Goal: Use online tool/utility: Utilize a website feature to perform a specific function

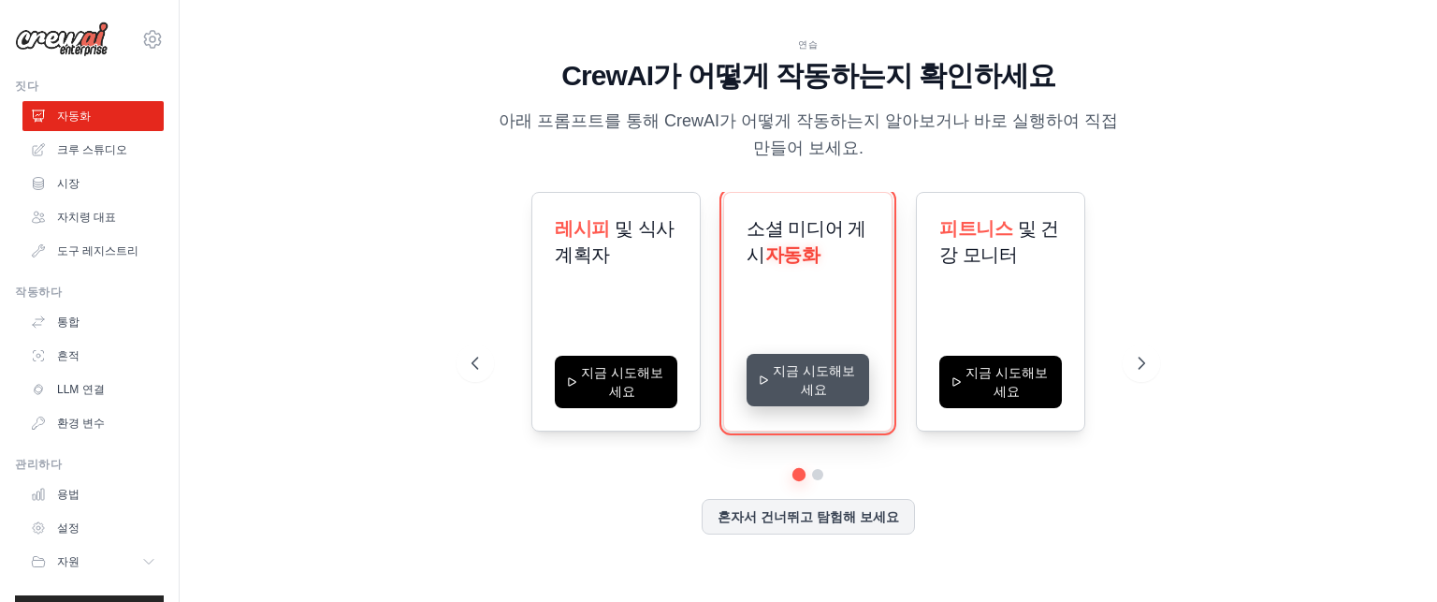
click at [819, 382] on button "지금 시도해보세요" at bounding box center [808, 380] width 123 height 52
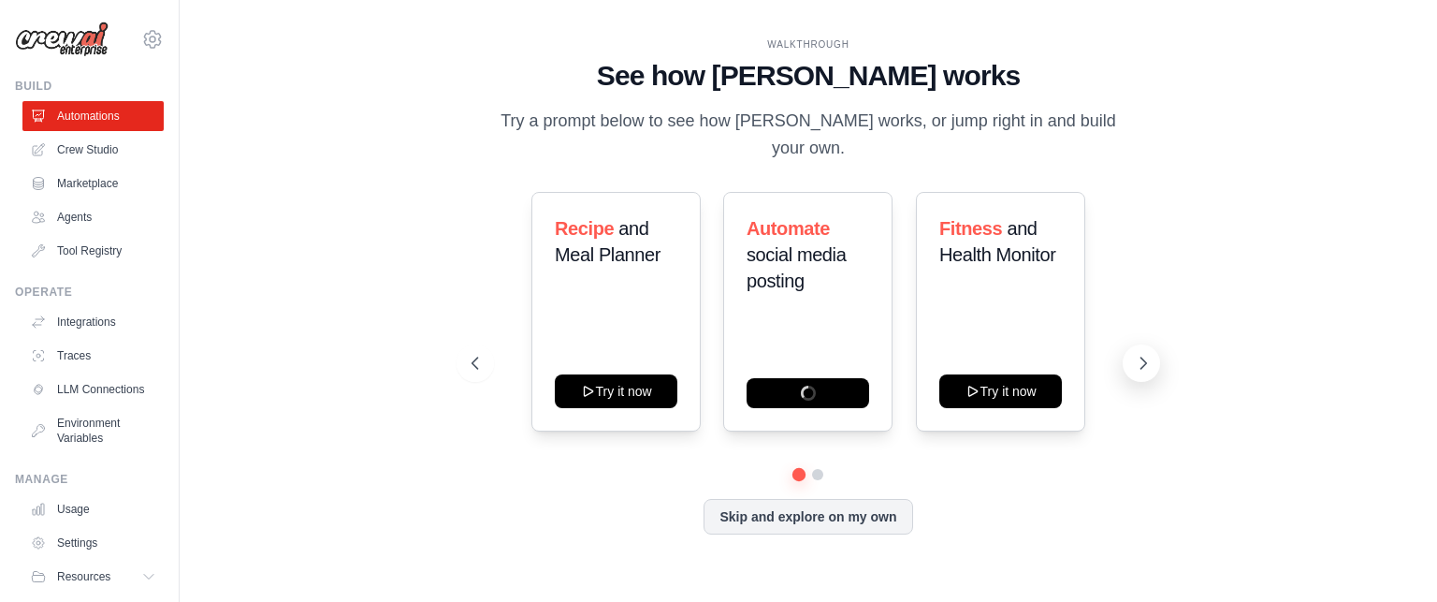
click at [1145, 371] on icon at bounding box center [1143, 363] width 19 height 19
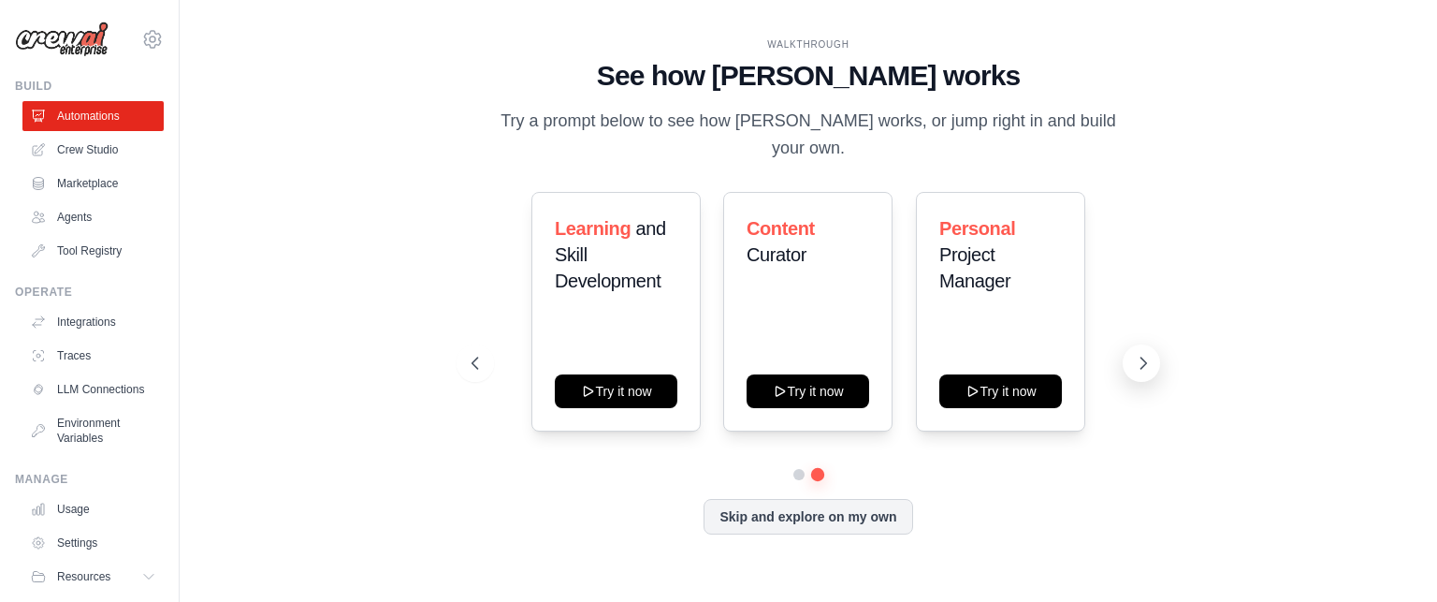
click at [1145, 371] on icon at bounding box center [1143, 363] width 19 height 19
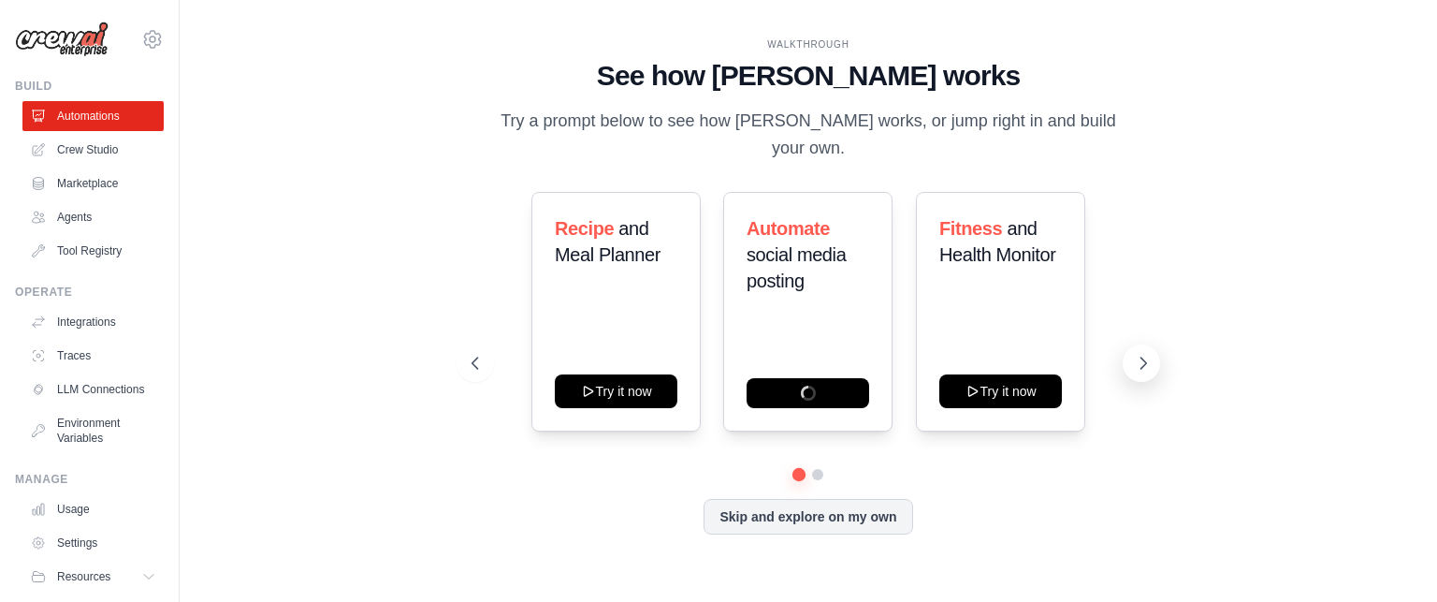
click at [1145, 371] on icon at bounding box center [1143, 363] width 19 height 19
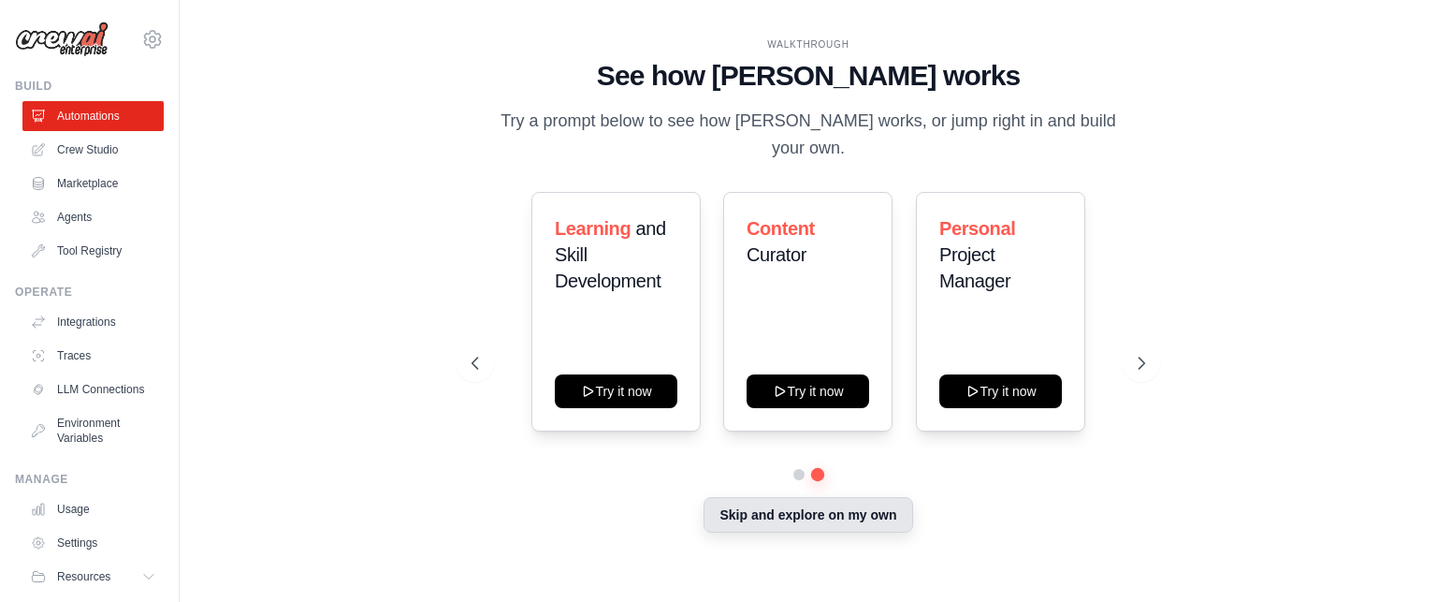
click at [810, 518] on button "Skip and explore on my own" at bounding box center [807, 515] width 209 height 36
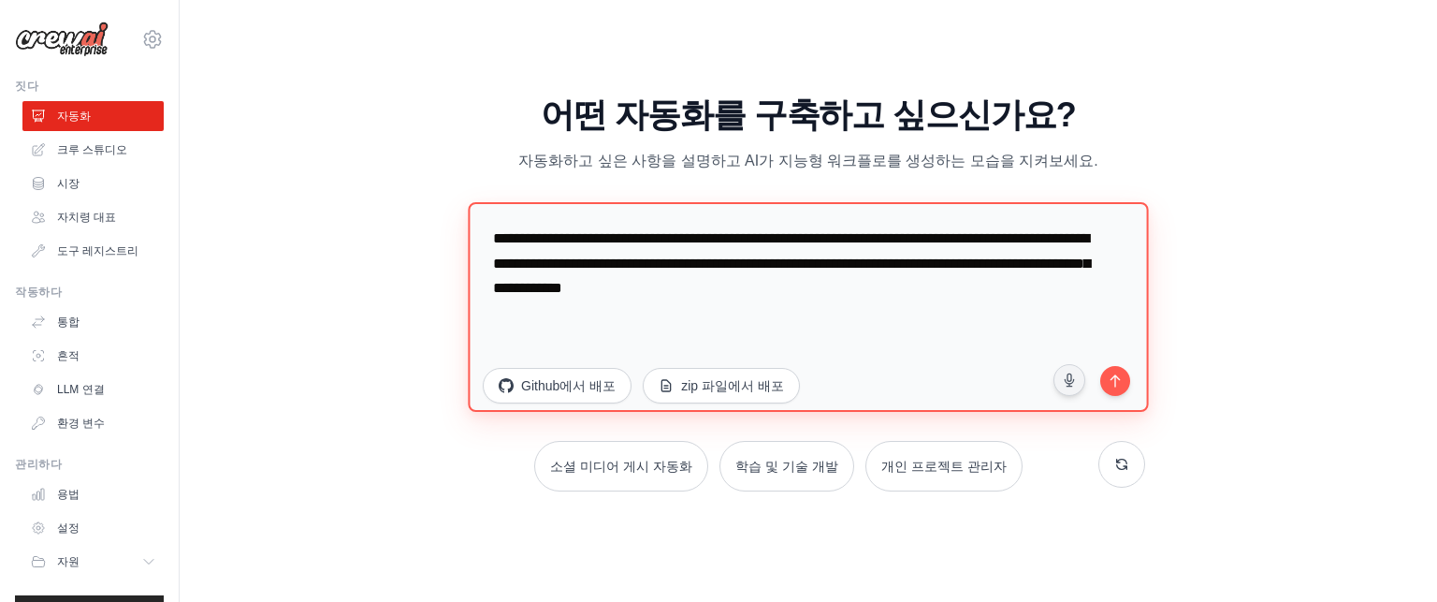
click at [975, 286] on textarea "**********" at bounding box center [808, 306] width 680 height 210
type textarea "**********"
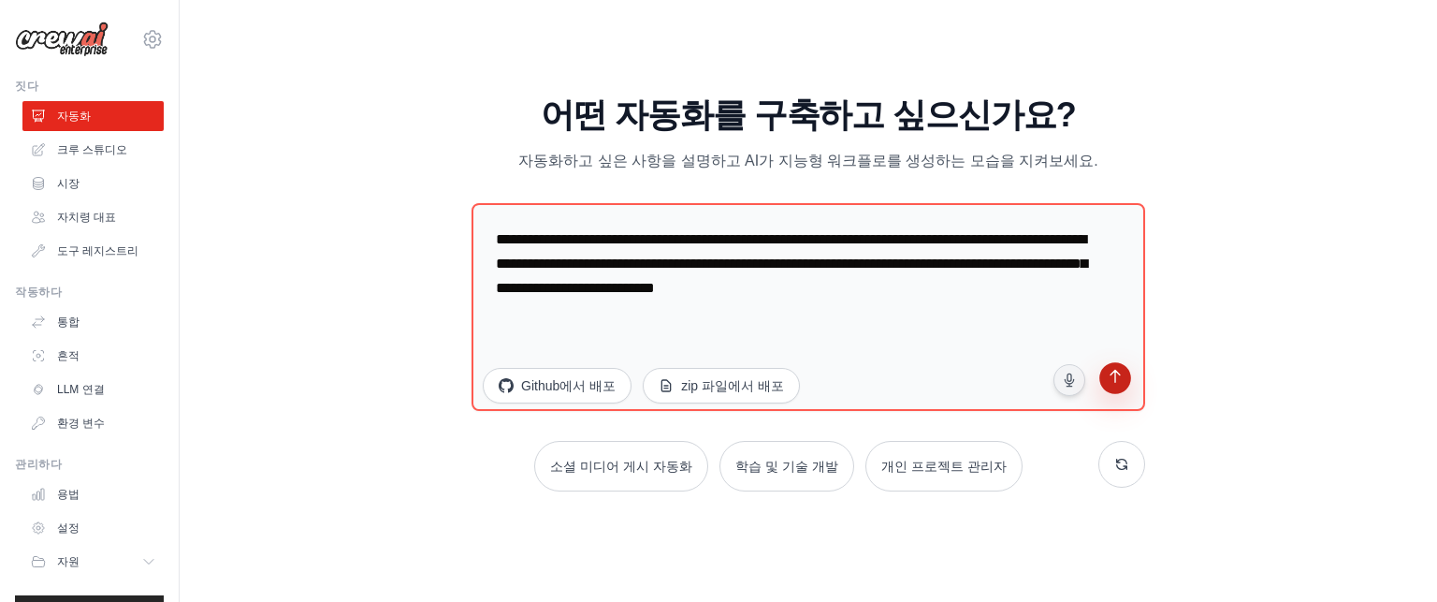
click at [1106, 370] on icon "submit" at bounding box center [1115, 378] width 18 height 18
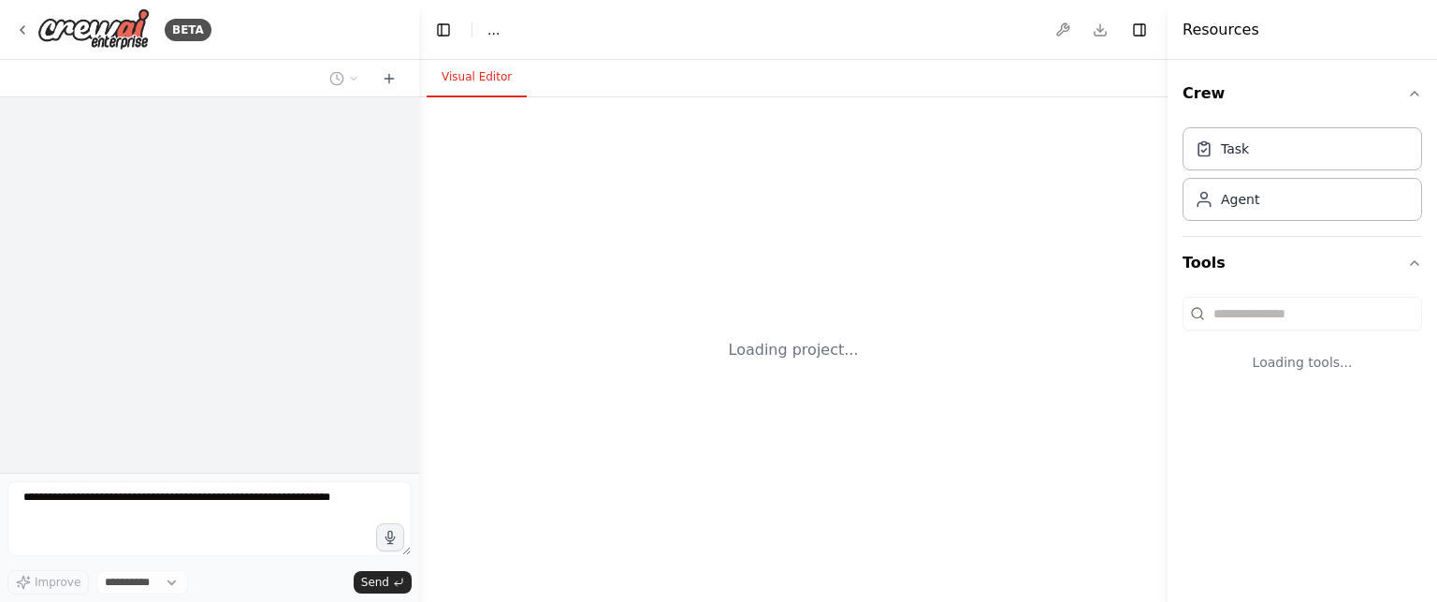
select select "****"
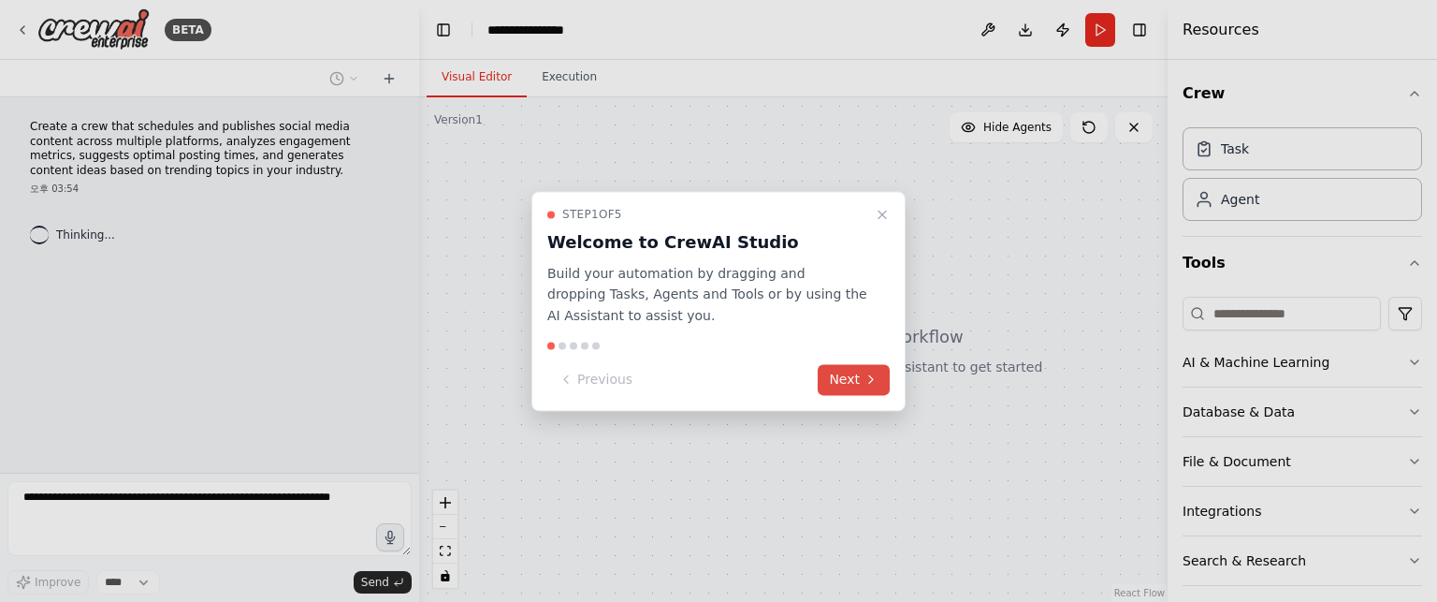
click at [861, 382] on button "Next" at bounding box center [854, 379] width 72 height 31
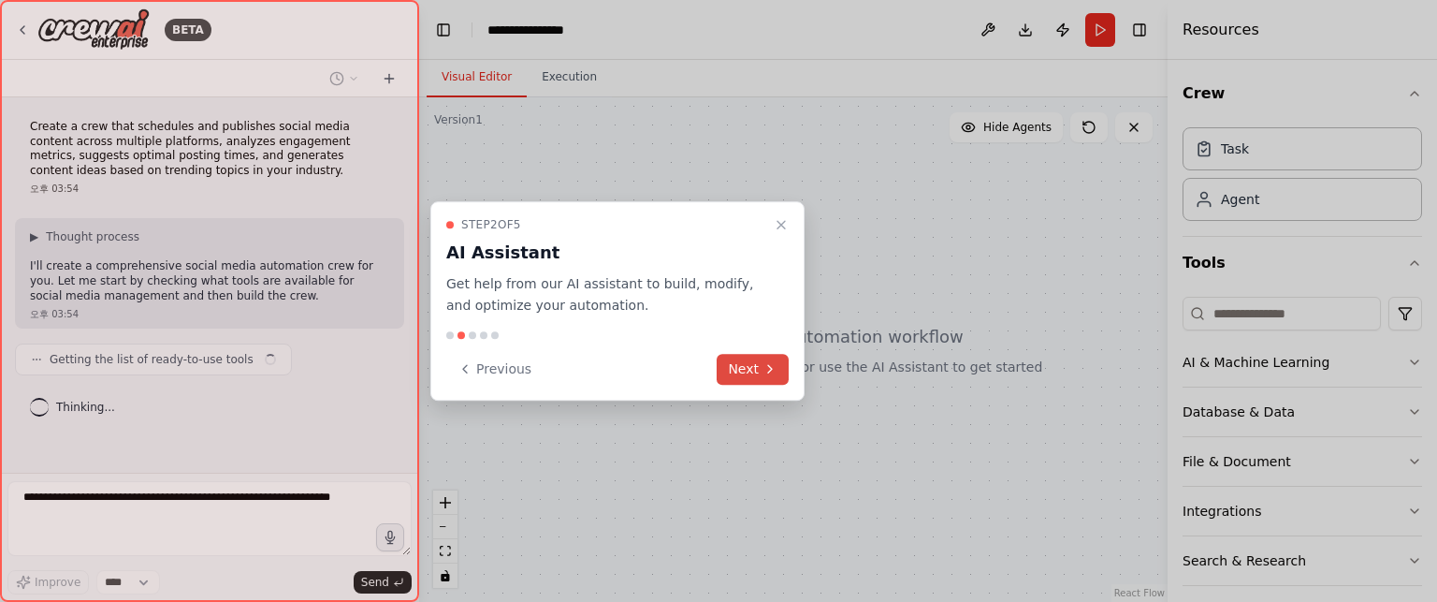
click at [735, 364] on button "Next" at bounding box center [753, 369] width 72 height 31
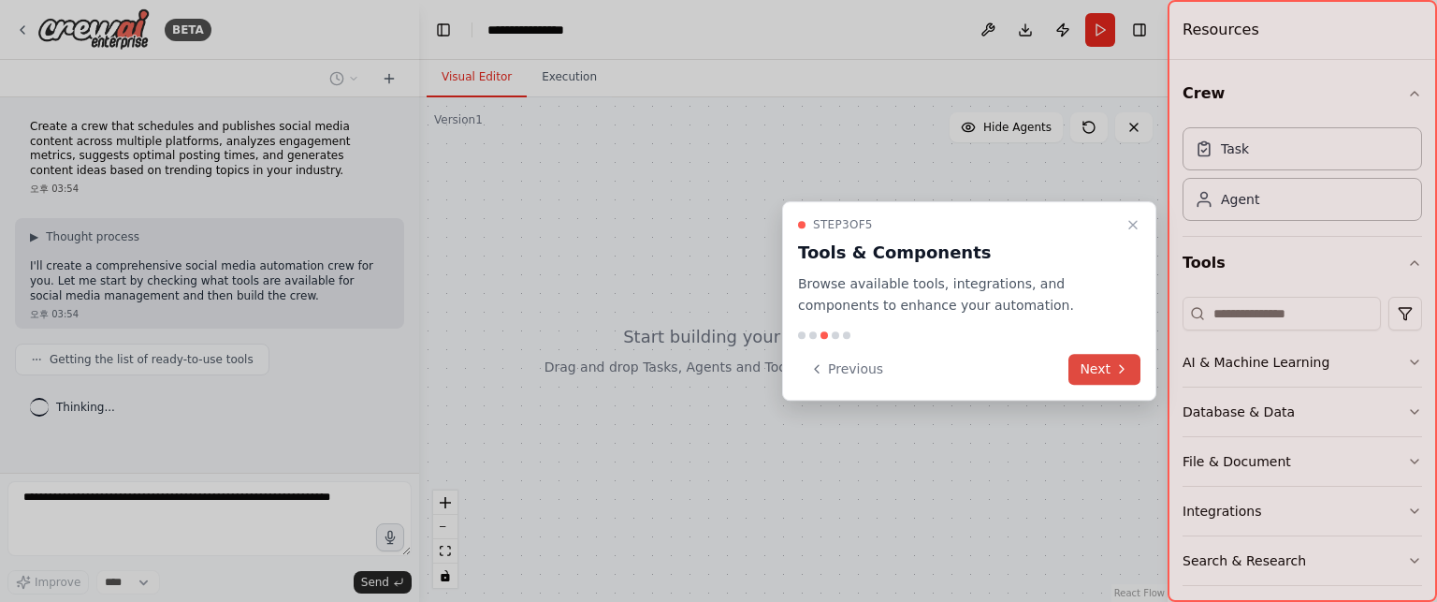
click at [1108, 370] on button "Next" at bounding box center [1104, 369] width 72 height 31
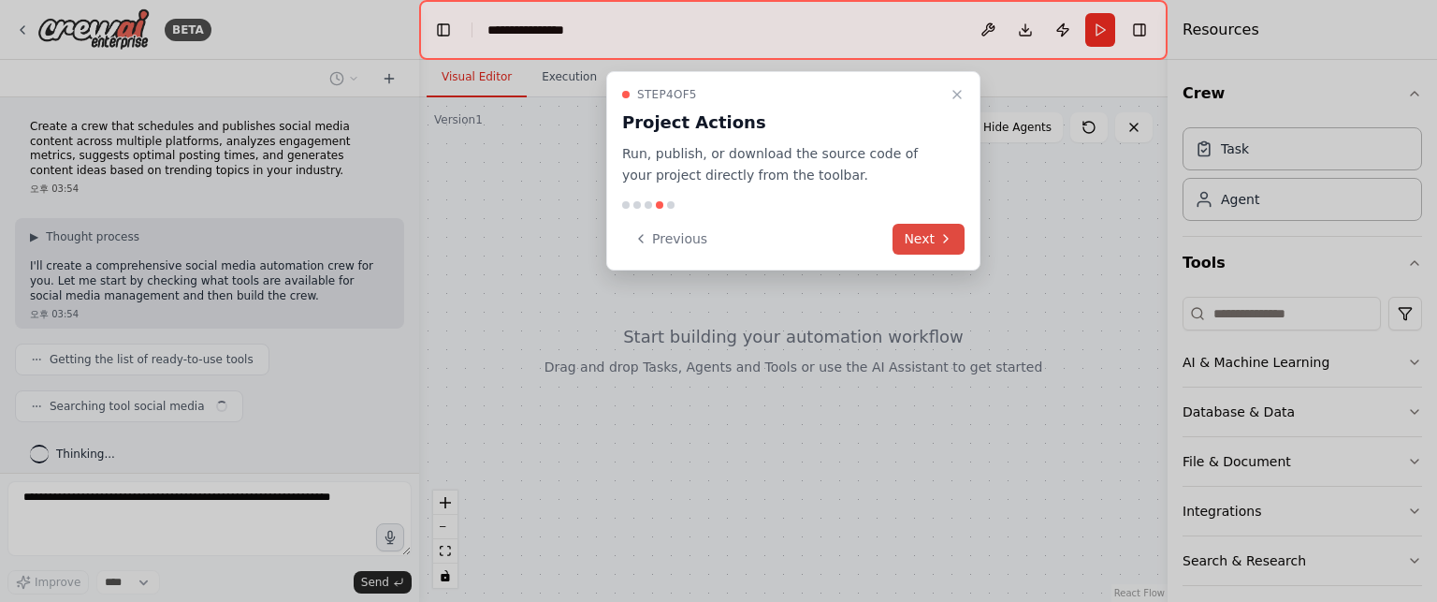
scroll to position [10, 0]
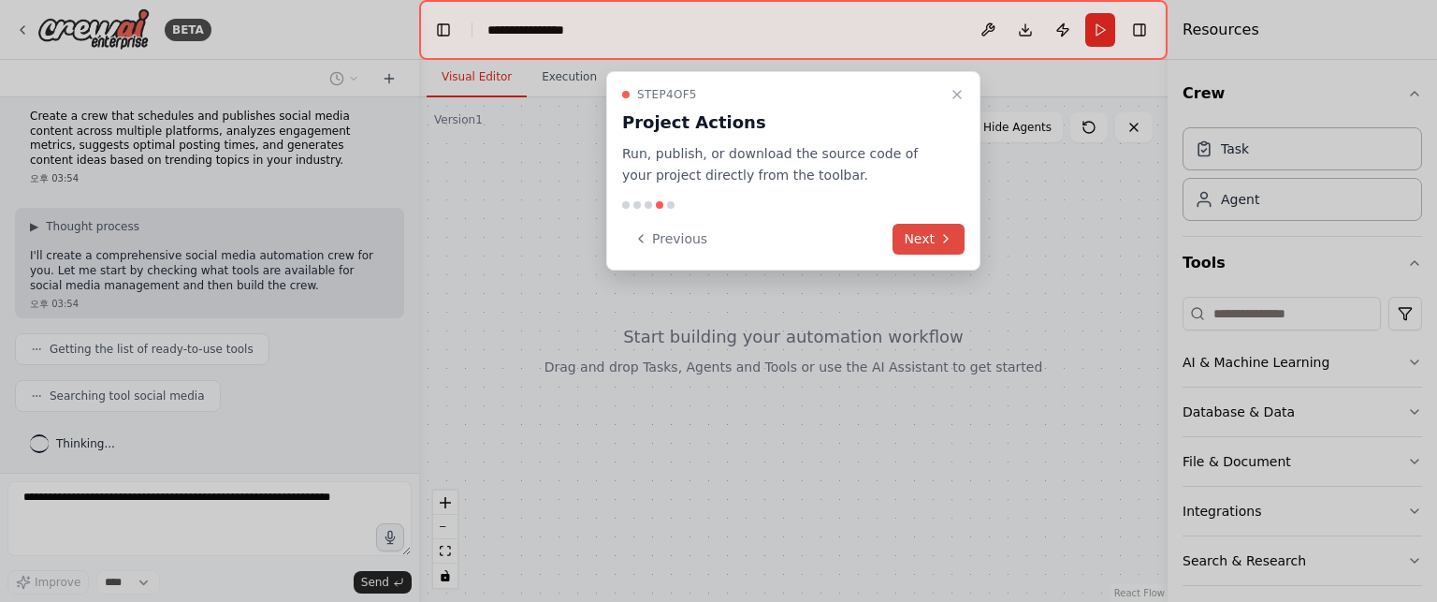
click at [931, 235] on button "Next" at bounding box center [928, 239] width 72 height 31
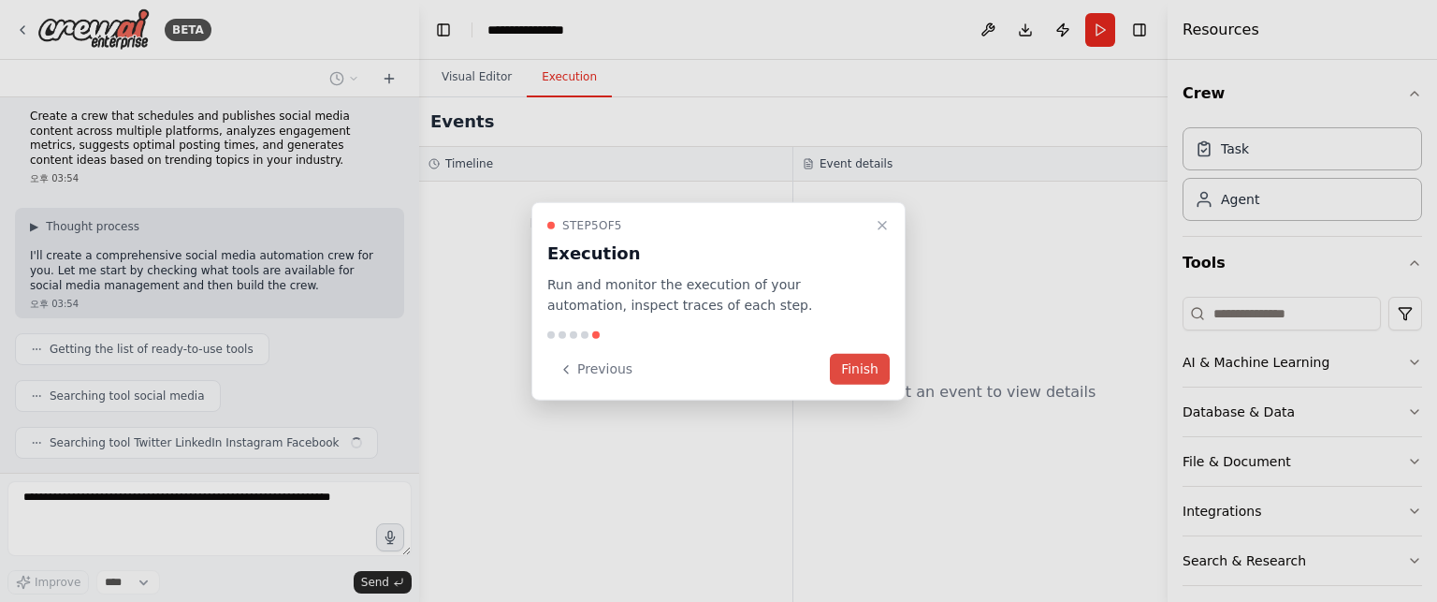
scroll to position [56, 0]
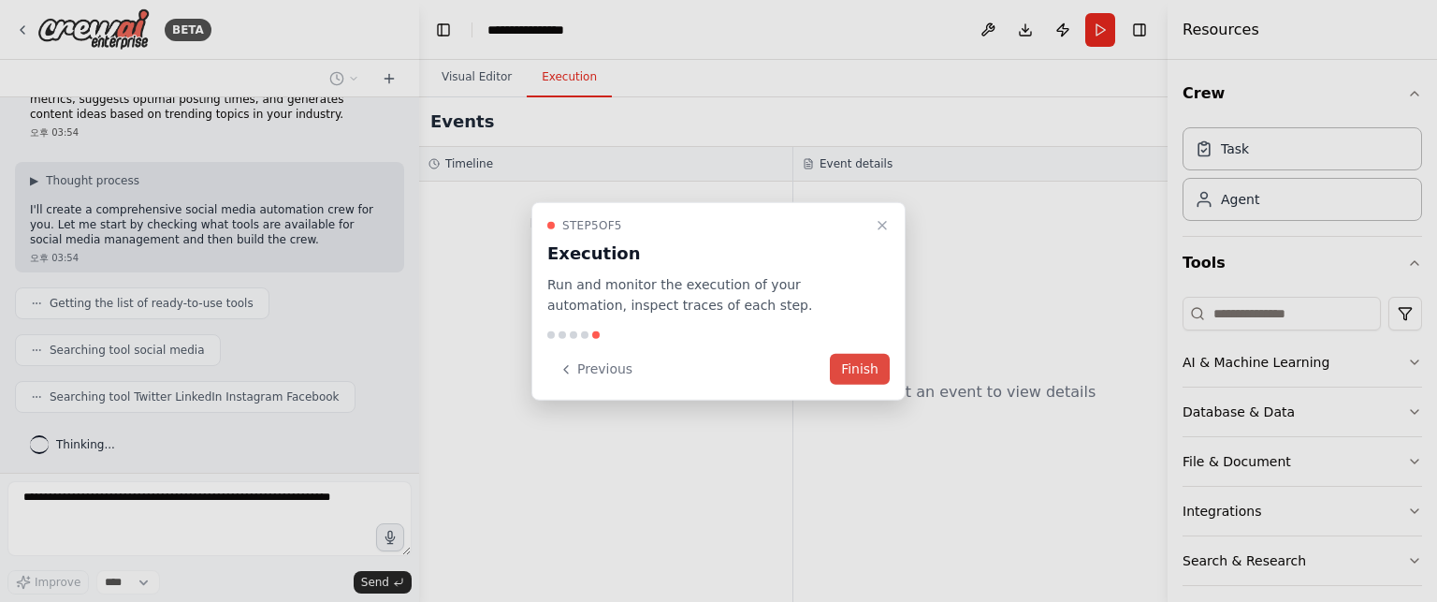
click at [855, 366] on button "Finish" at bounding box center [860, 369] width 60 height 31
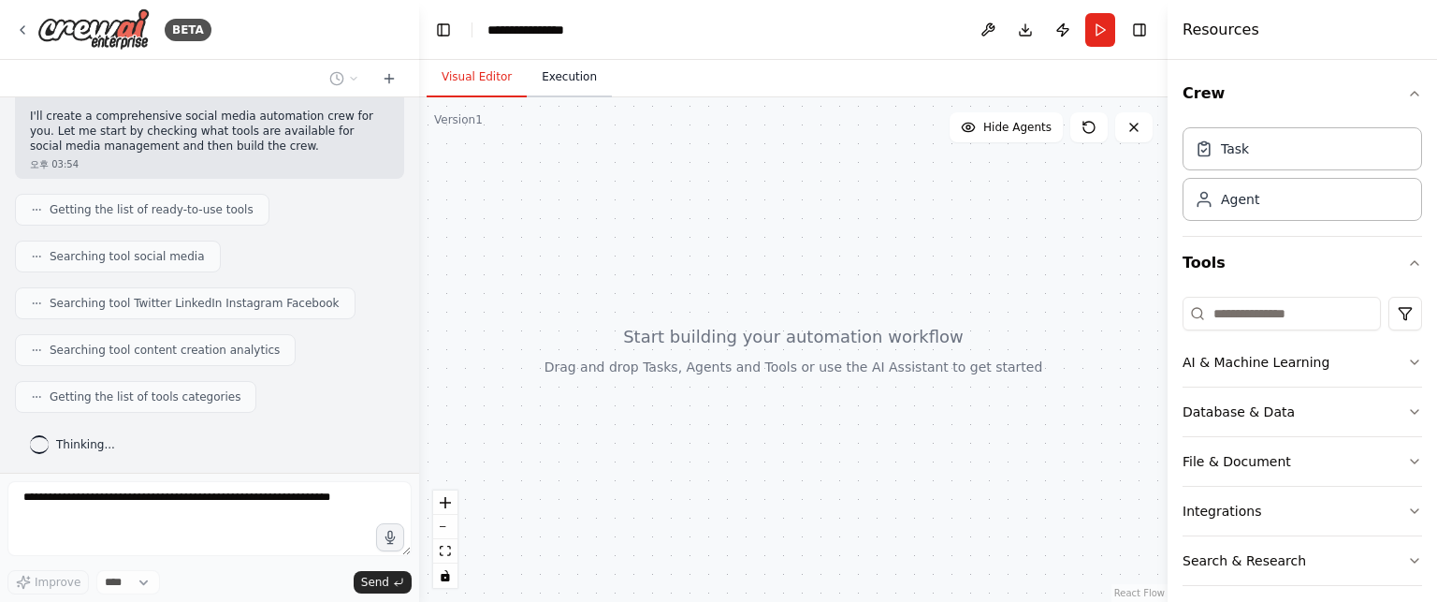
scroll to position [196, 0]
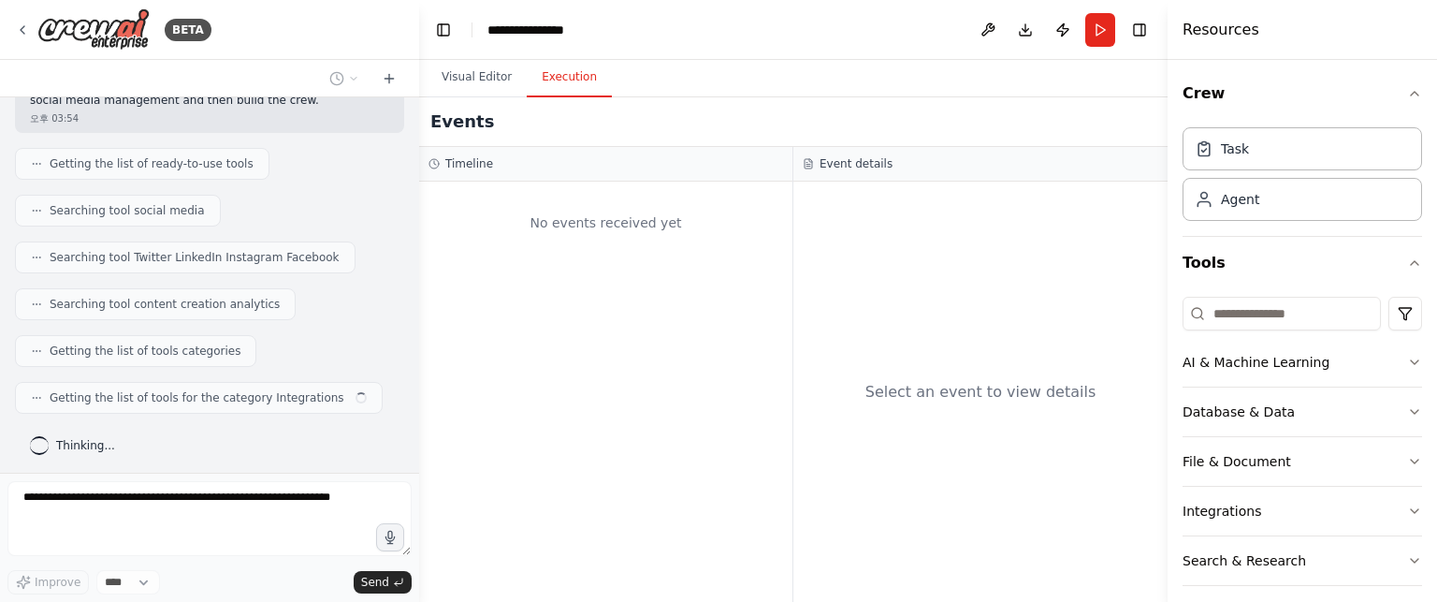
click at [567, 85] on button "Execution" at bounding box center [569, 77] width 85 height 39
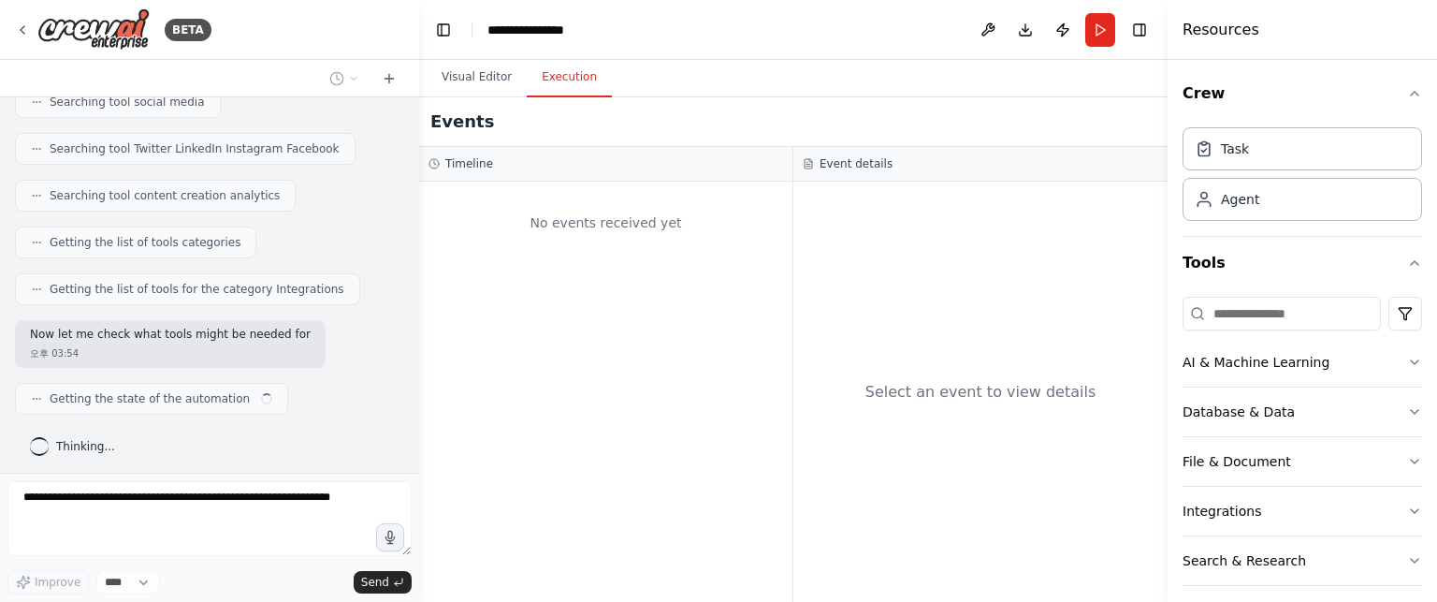
scroll to position [319, 0]
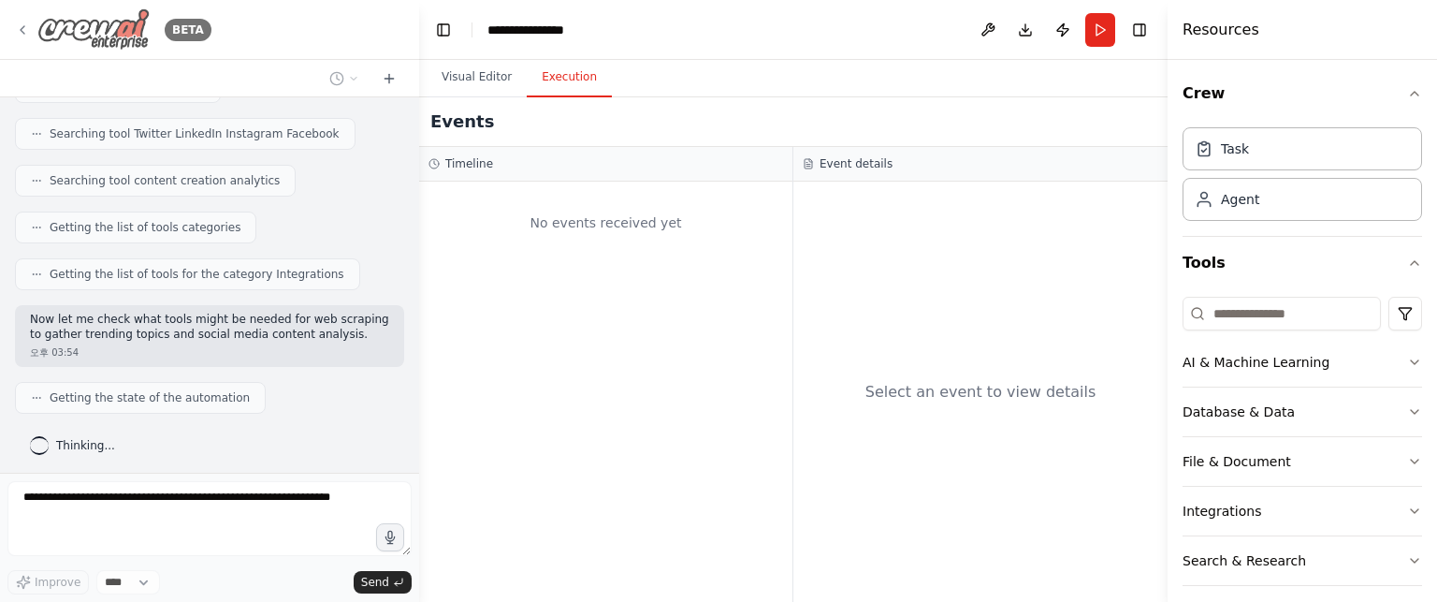
click at [96, 21] on img at bounding box center [93, 29] width 112 height 42
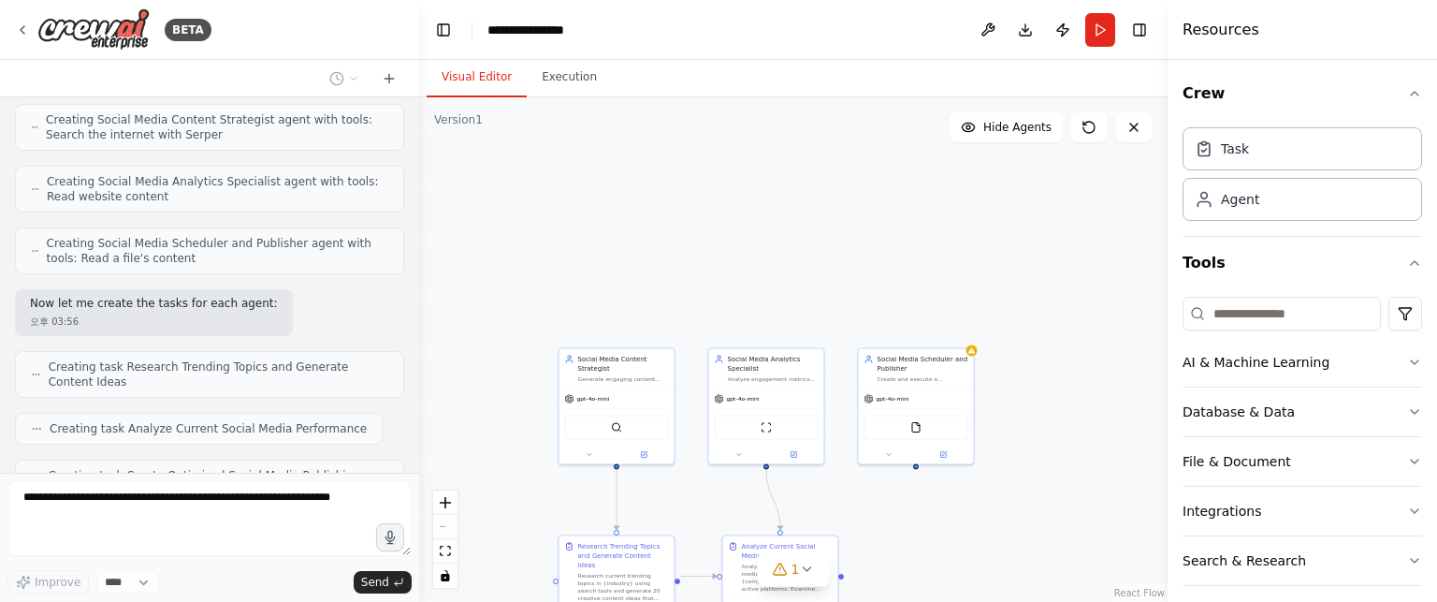
scroll to position [1054, 0]
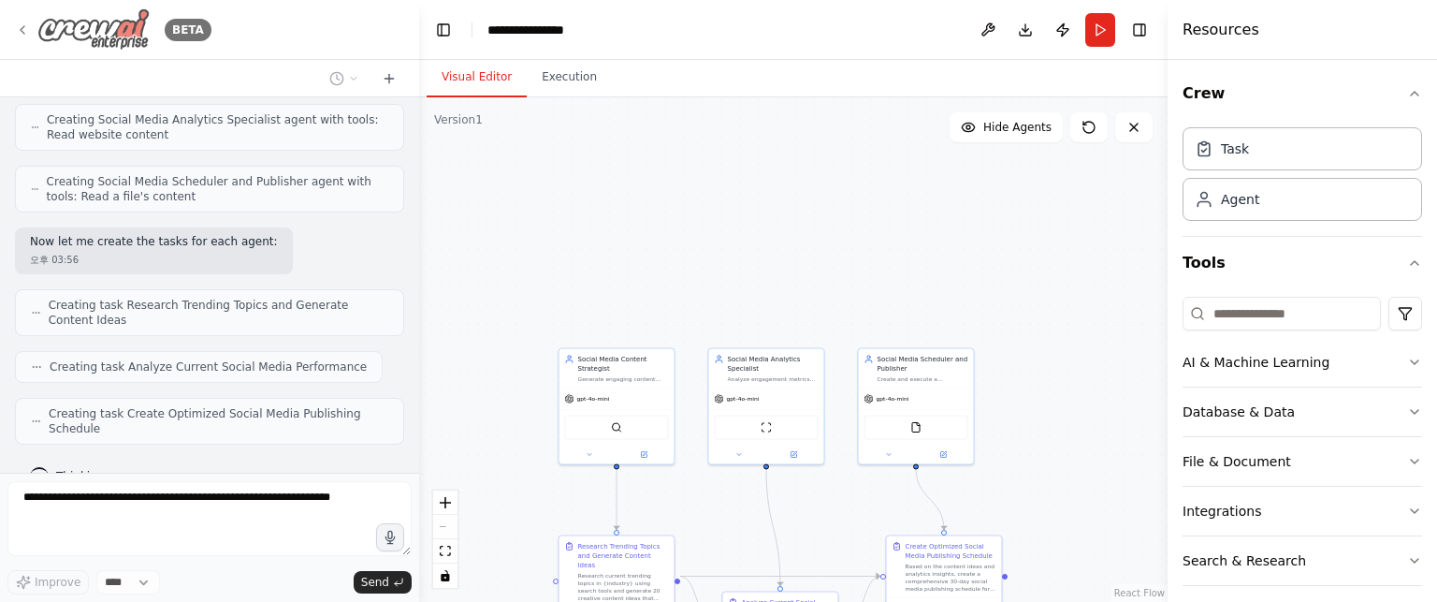
click at [99, 24] on img at bounding box center [93, 29] width 112 height 42
